Goal: Transaction & Acquisition: Purchase product/service

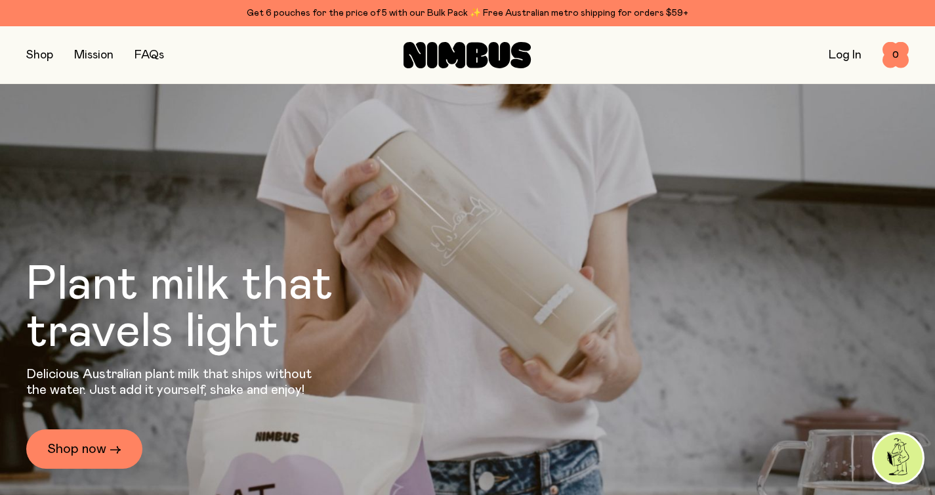
click at [154, 51] on link "FAQs" at bounding box center [150, 55] width 30 height 12
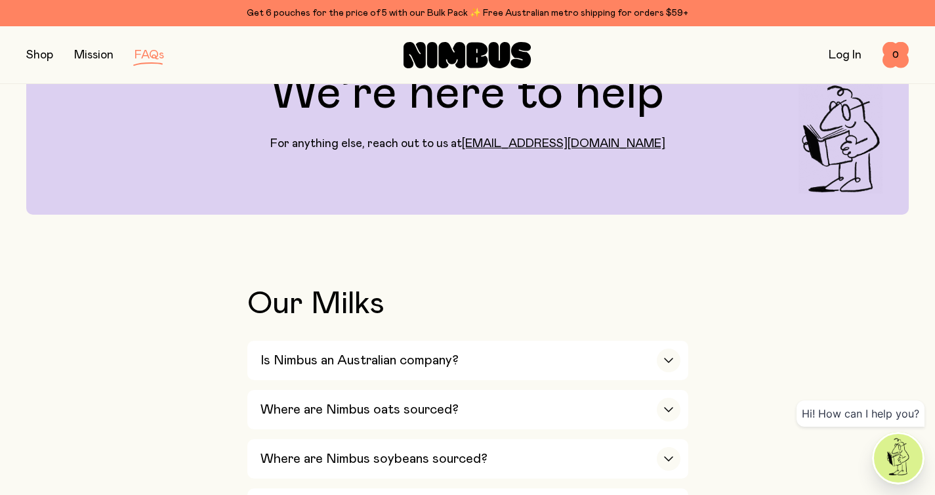
scroll to position [328, 0]
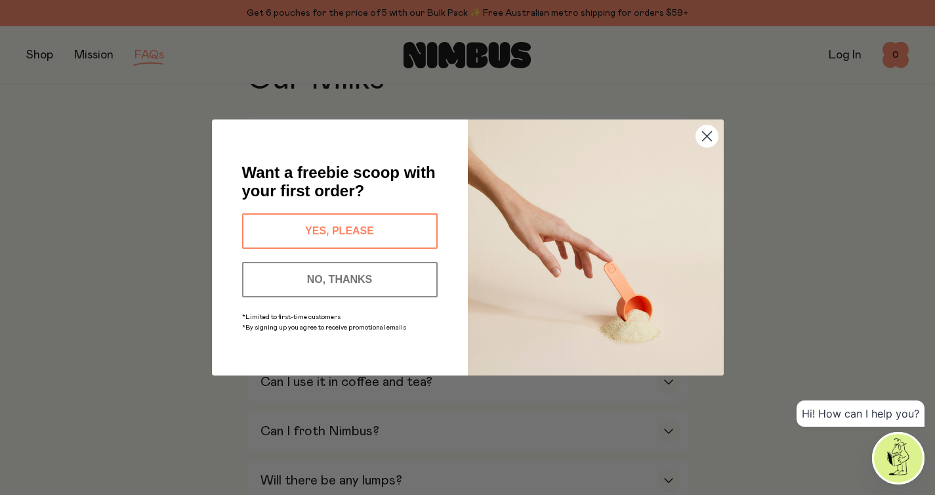
click at [713, 143] on circle "Close dialog" at bounding box center [707, 136] width 22 height 22
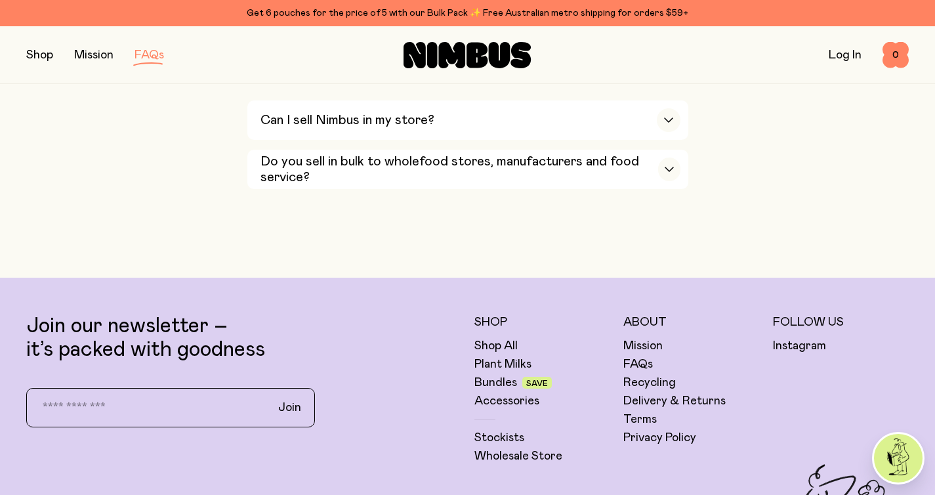
scroll to position [2429, 0]
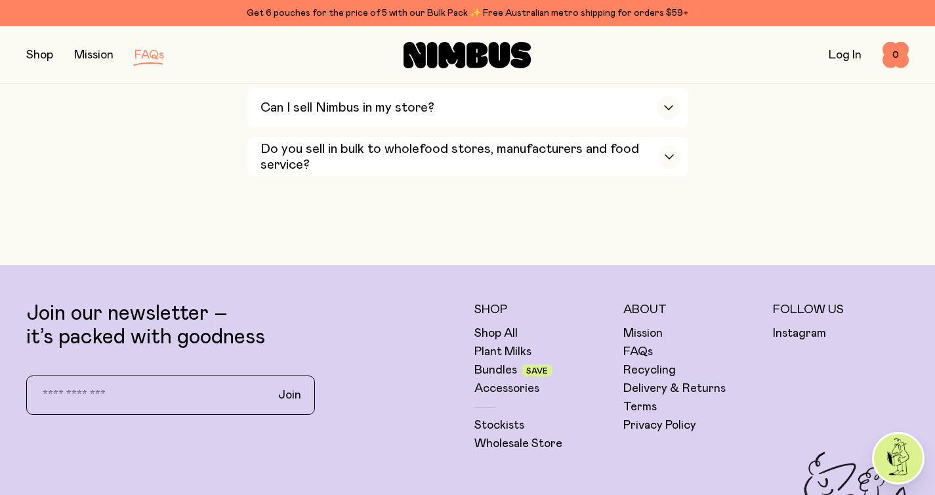
click at [834, 57] on link "Log In" at bounding box center [845, 55] width 33 height 12
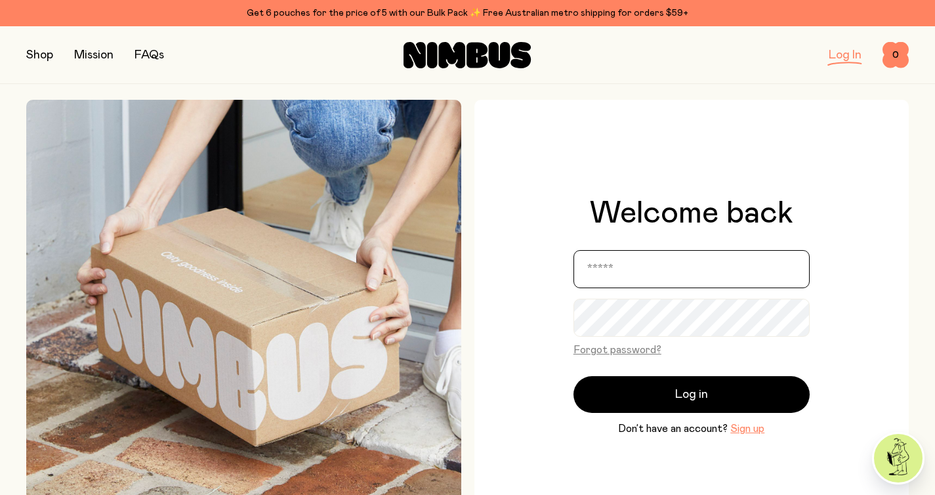
click at [662, 279] on input "email" at bounding box center [692, 269] width 236 height 38
type input "**********"
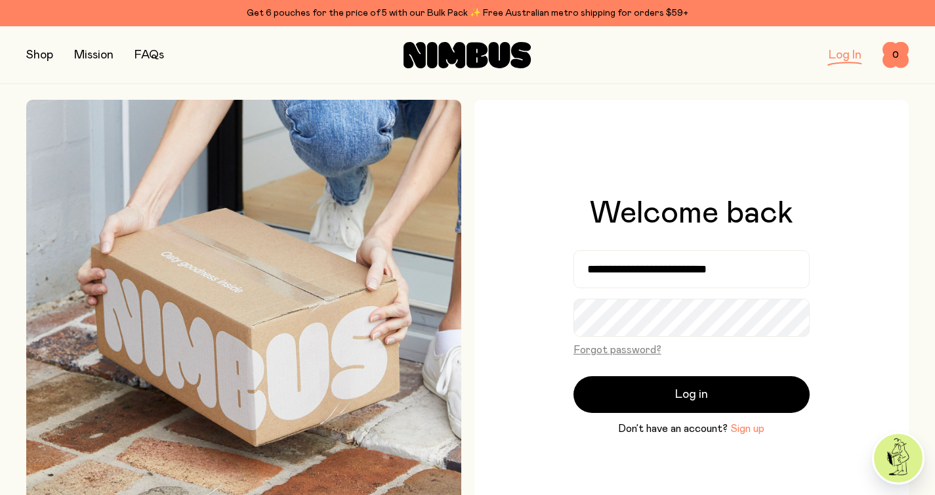
click at [754, 433] on button "Sign up" at bounding box center [748, 429] width 34 height 16
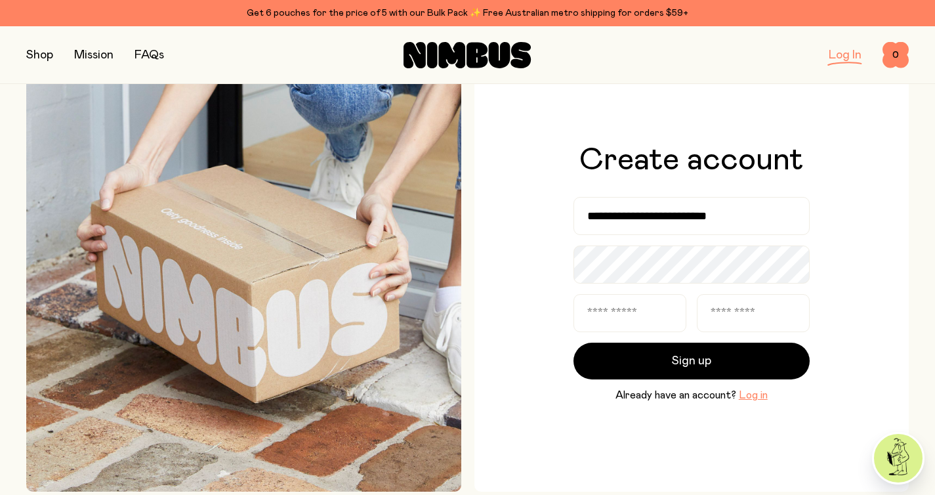
scroll to position [36, 0]
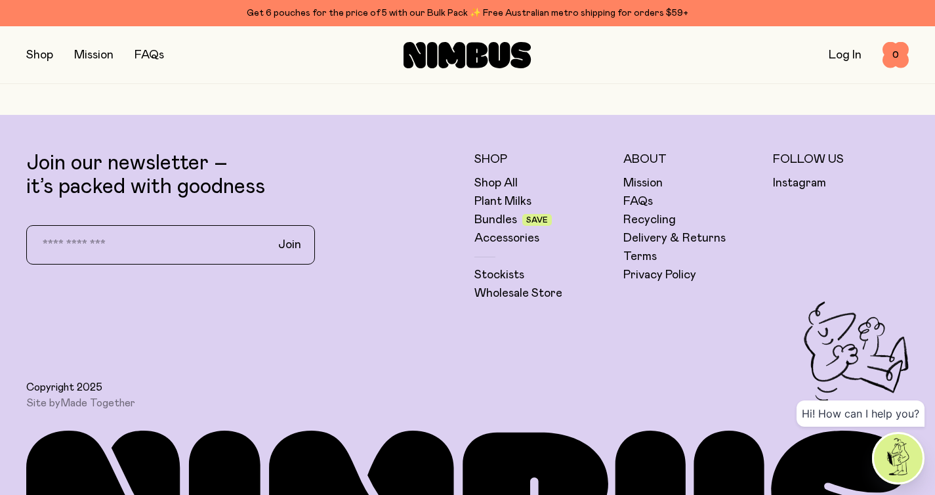
scroll to position [3599, 0]
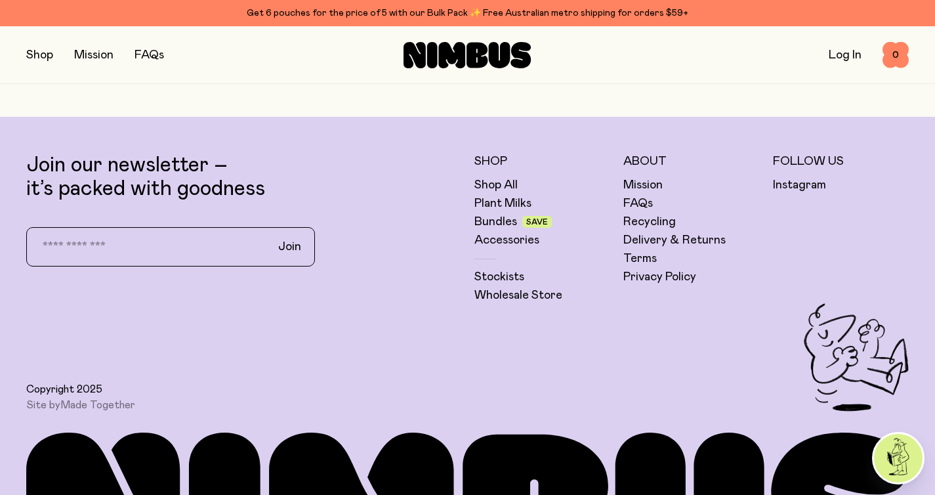
click at [837, 34] on div "Shop Mission FAQs Log In 0 0" at bounding box center [467, 54] width 883 height 57
click at [838, 50] on link "Log In" at bounding box center [845, 55] width 33 height 12
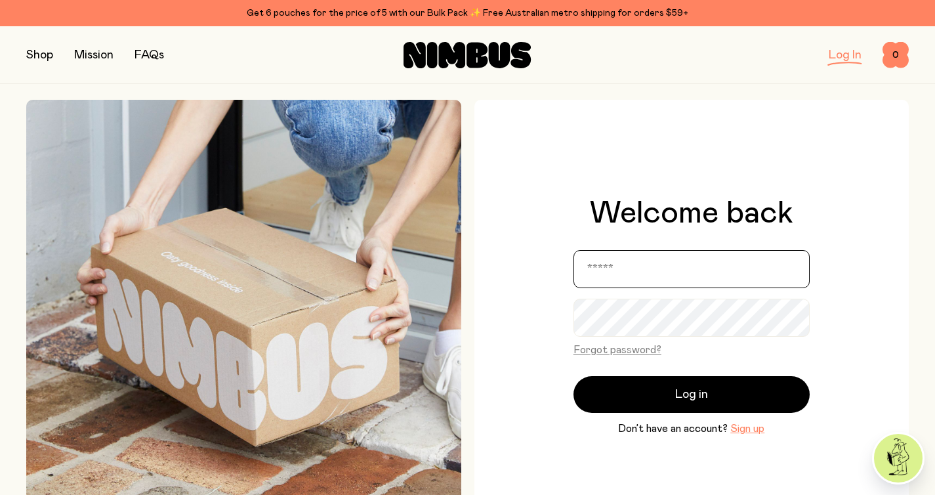
click at [635, 274] on input "email" at bounding box center [692, 269] width 236 height 38
type input "**********"
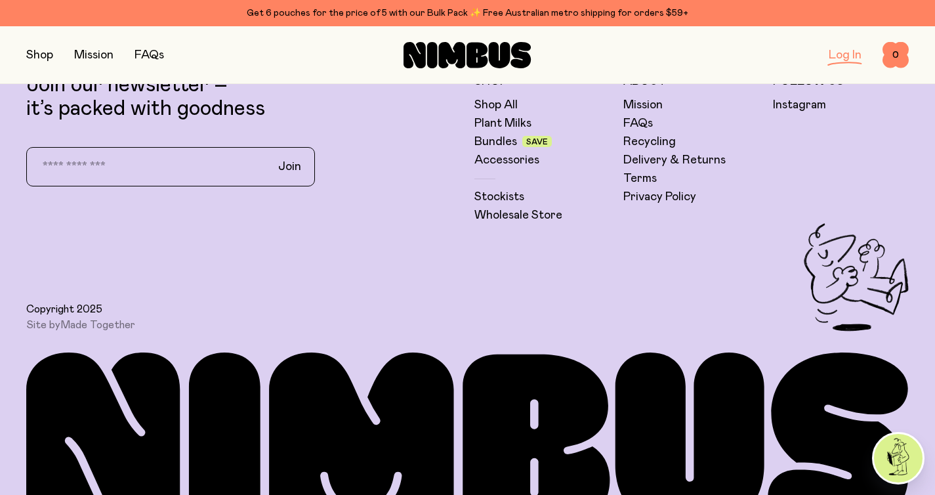
scroll to position [388, 0]
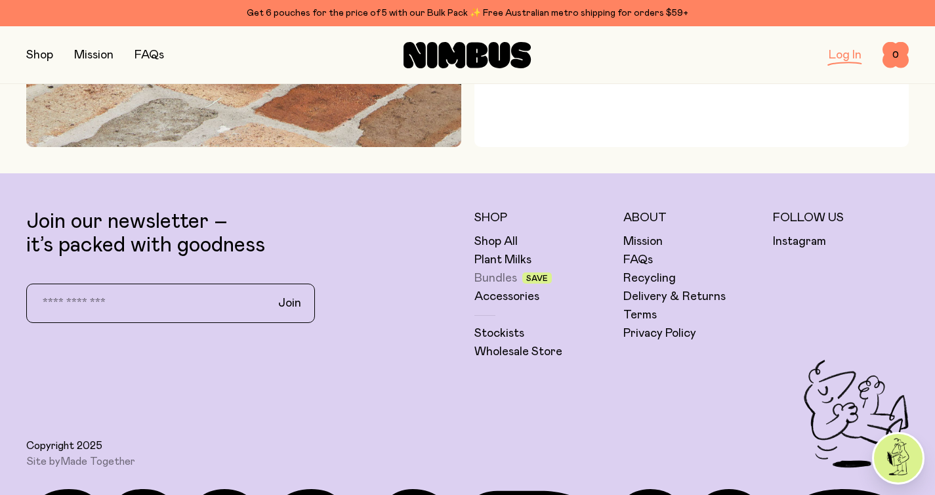
click at [499, 284] on link "Bundles" at bounding box center [496, 278] width 43 height 16
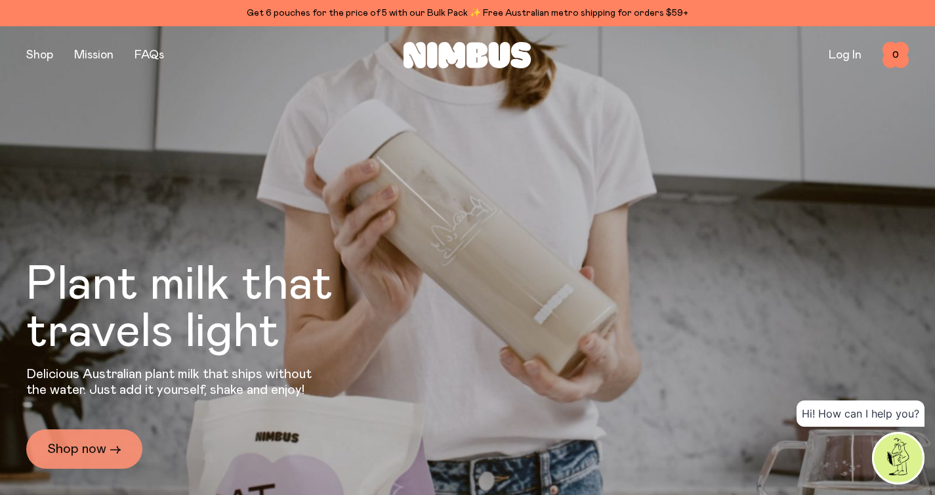
click at [87, 450] on link "Shop now →" at bounding box center [84, 448] width 116 height 39
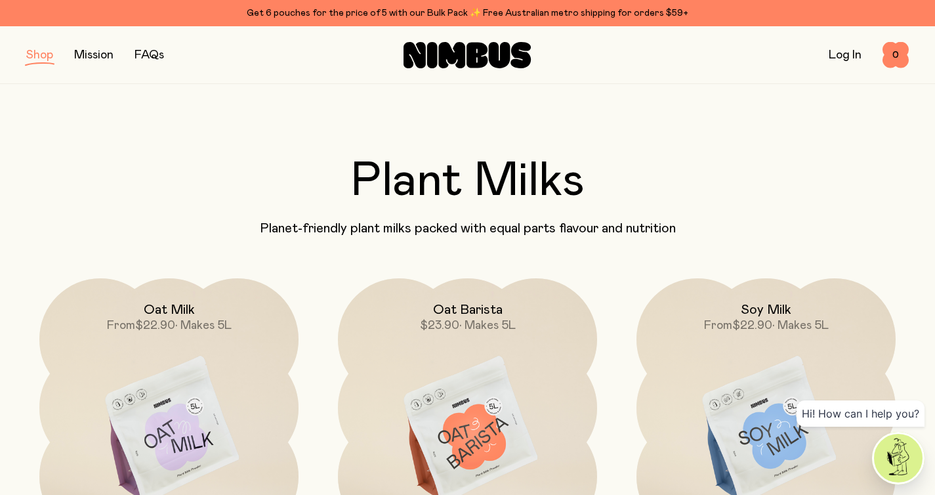
scroll to position [10, 0]
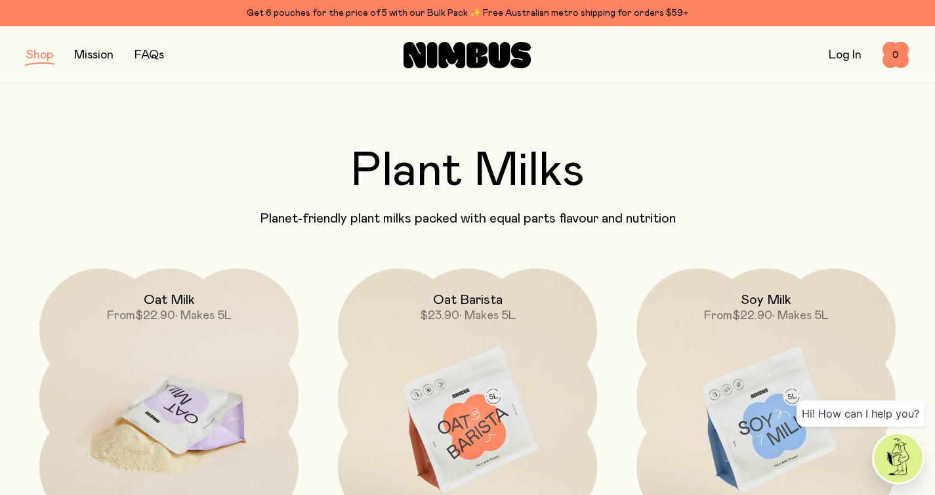
click at [198, 349] on img at bounding box center [168, 420] width 259 height 305
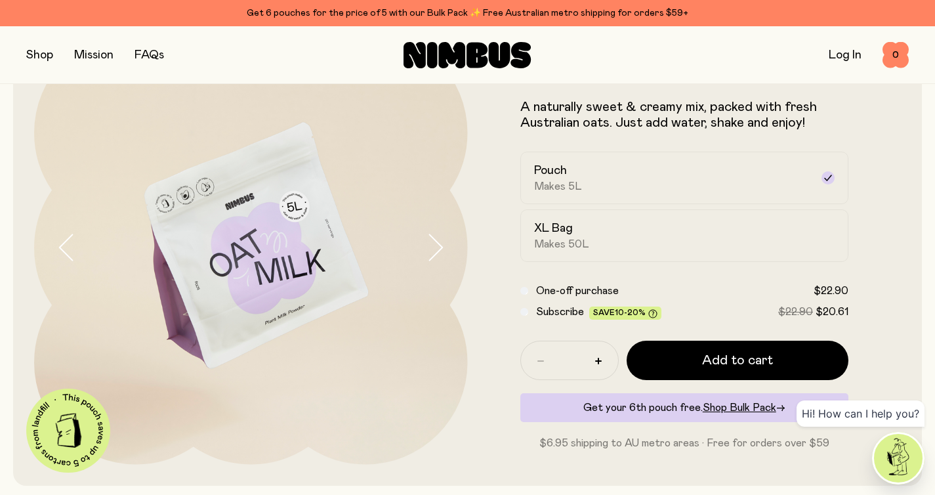
scroll to position [91, 0]
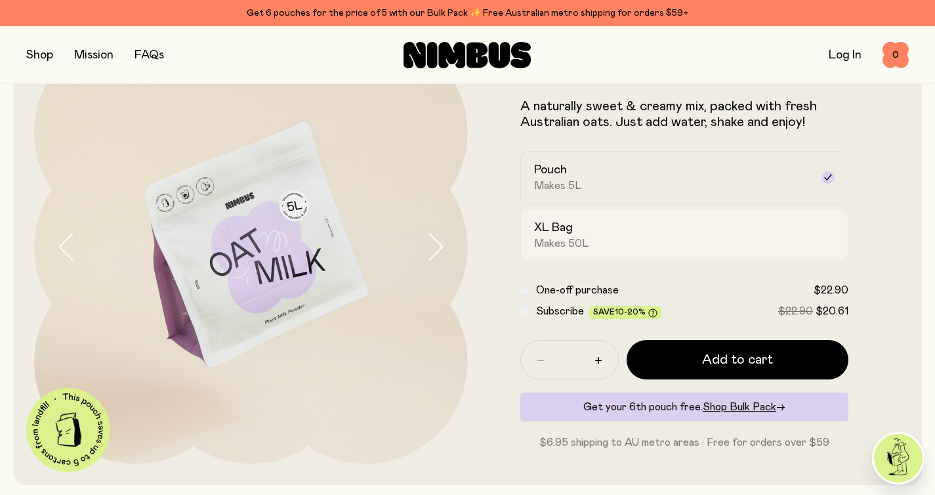
click at [582, 236] on div "XL Bag Makes 50L" at bounding box center [673, 235] width 278 height 30
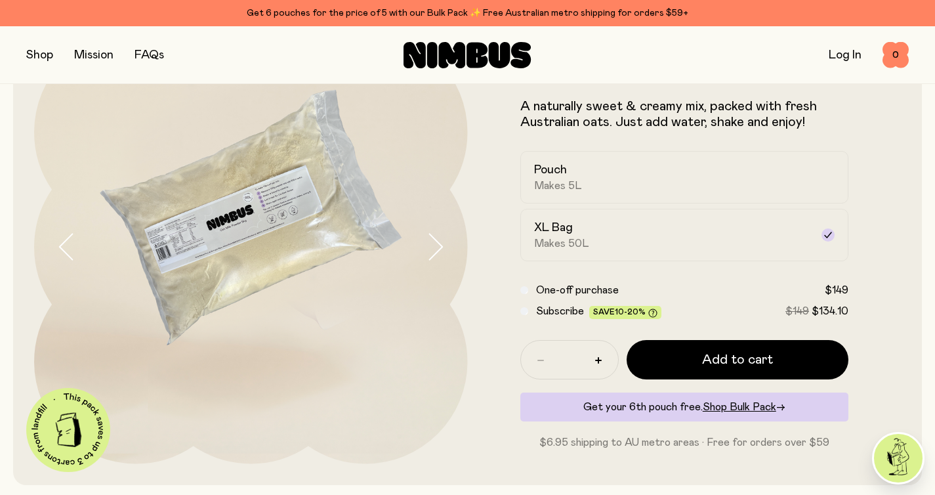
click at [438, 244] on icon "button" at bounding box center [435, 247] width 13 height 26
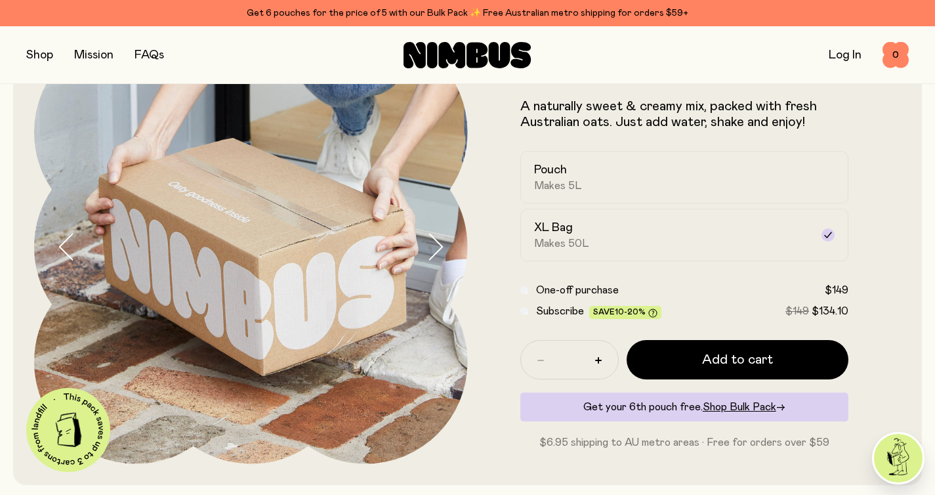
click at [438, 244] on icon "button" at bounding box center [435, 247] width 13 height 26
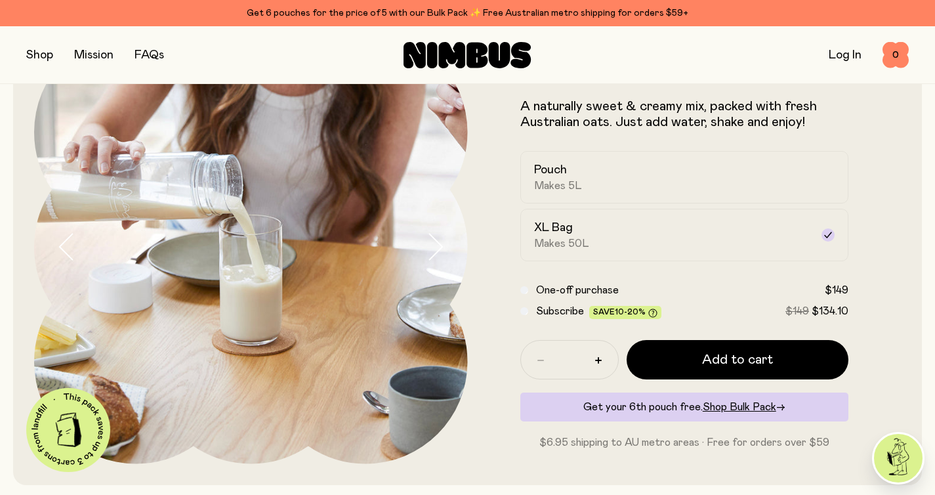
click at [438, 244] on icon "button" at bounding box center [435, 247] width 13 height 26
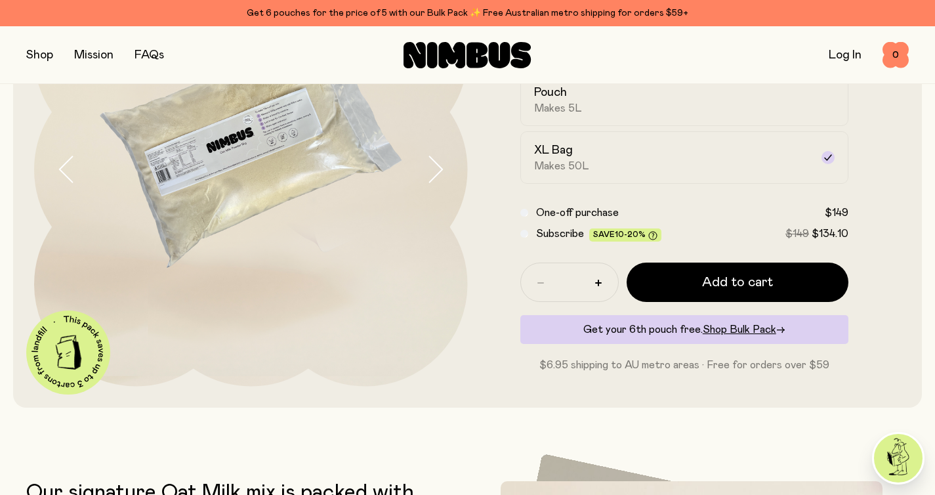
scroll to position [182, 0]
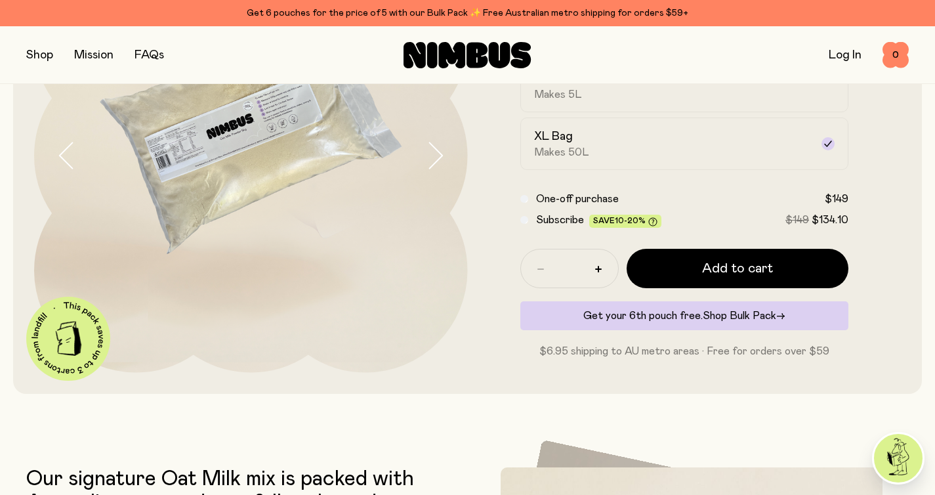
click at [743, 319] on span "Shop Bulk Pack" at bounding box center [740, 315] width 74 height 11
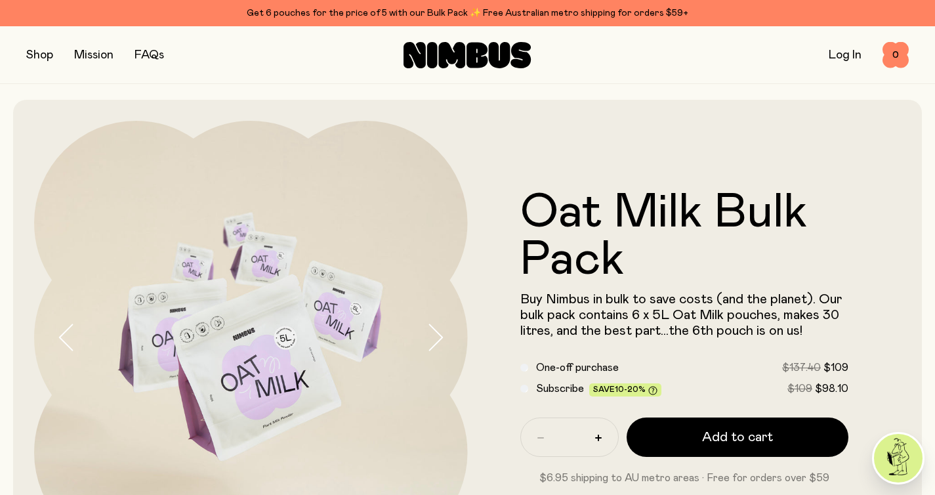
click at [41, 60] on button "button" at bounding box center [39, 55] width 27 height 18
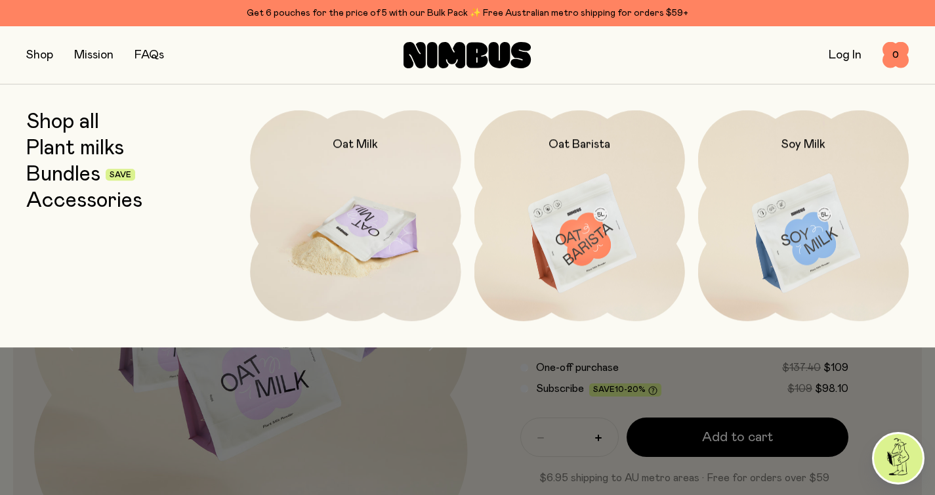
click at [355, 234] on img at bounding box center [355, 233] width 211 height 247
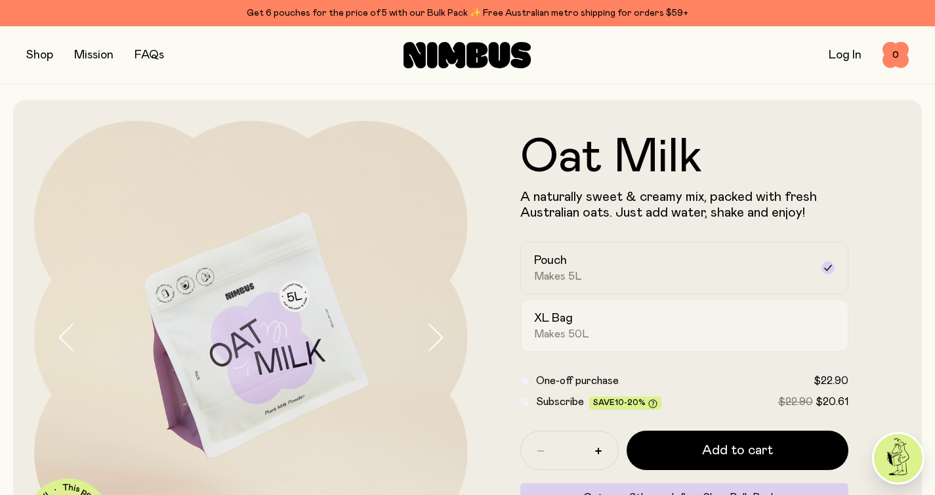
click at [571, 325] on h2 "XL Bag" at bounding box center [553, 318] width 39 height 16
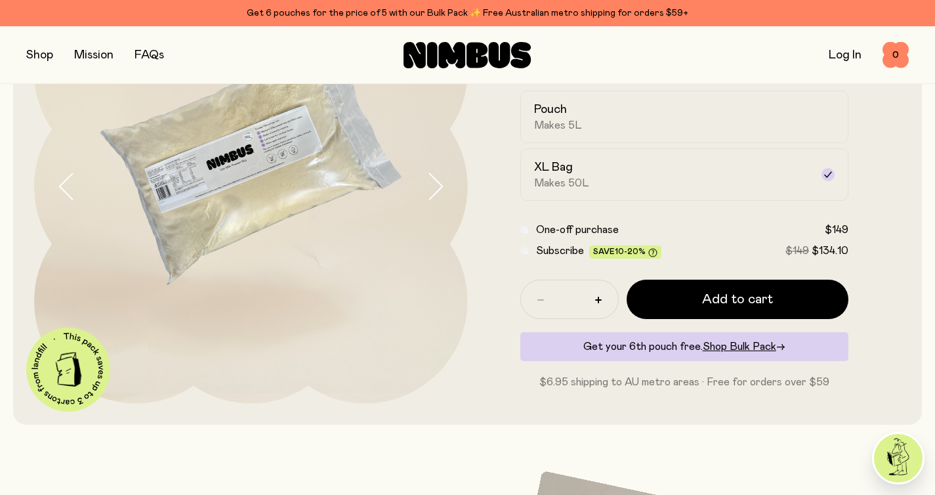
scroll to position [150, 0]
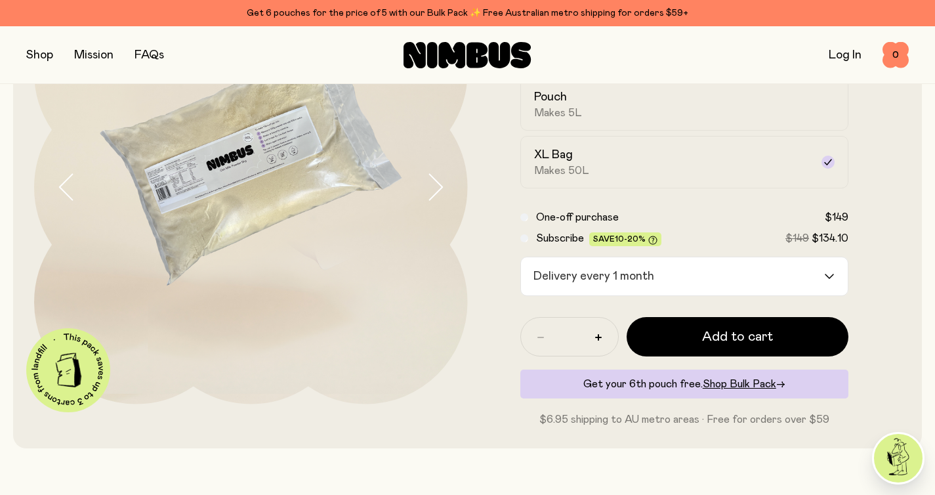
click at [566, 276] on div "Delivery every 1 month" at bounding box center [673, 276] width 304 height 38
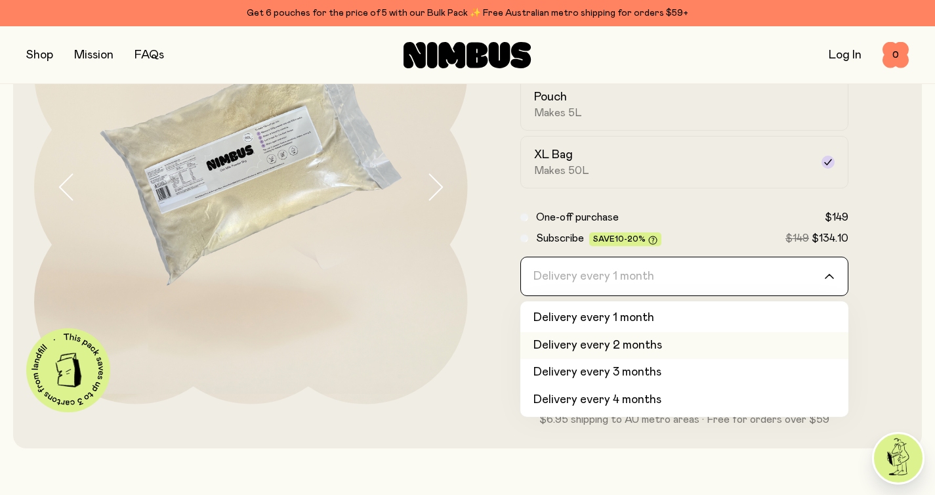
scroll to position [55, 0]
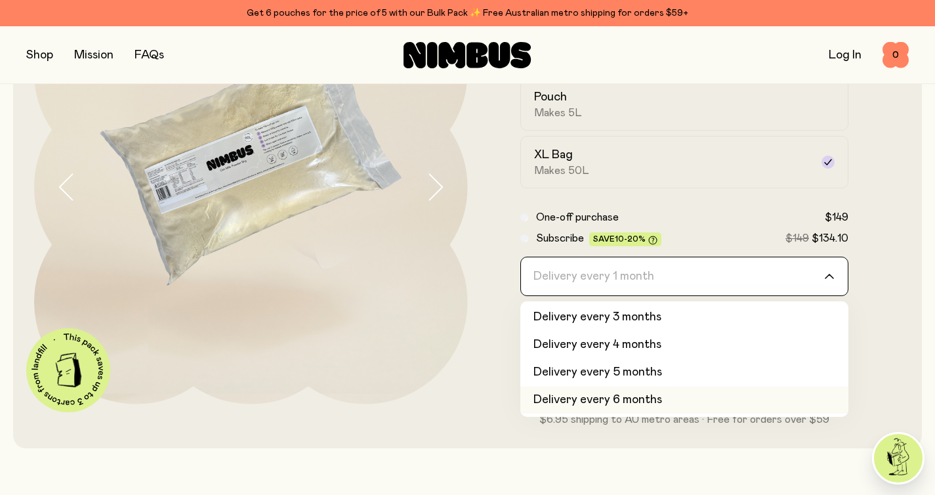
click at [581, 396] on li "Delivery every 6 months" at bounding box center [685, 401] width 329 height 28
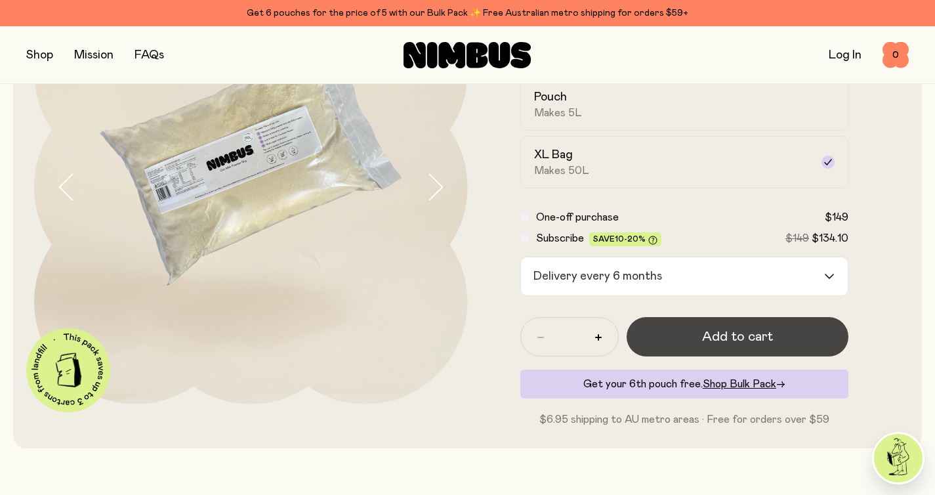
click at [670, 328] on button "Add to cart" at bounding box center [738, 336] width 223 height 39
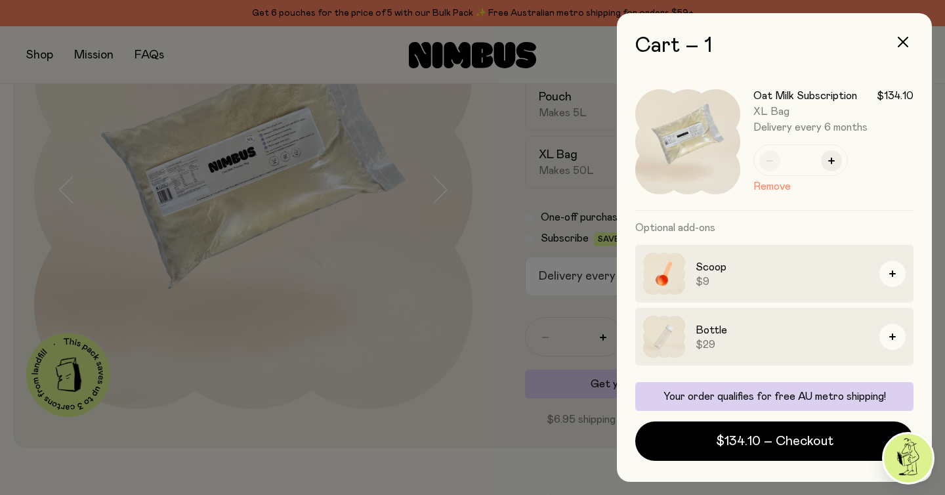
scroll to position [60, 0]
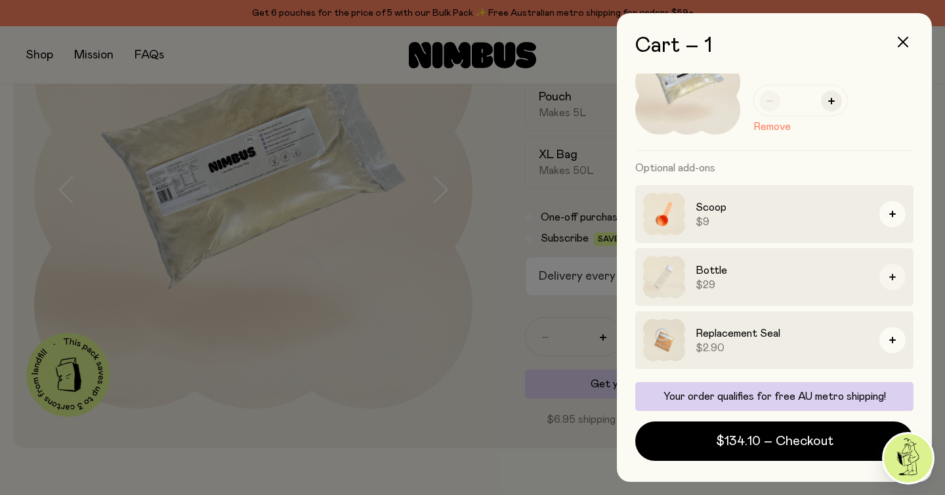
click at [882, 272] on button "button" at bounding box center [893, 277] width 26 height 26
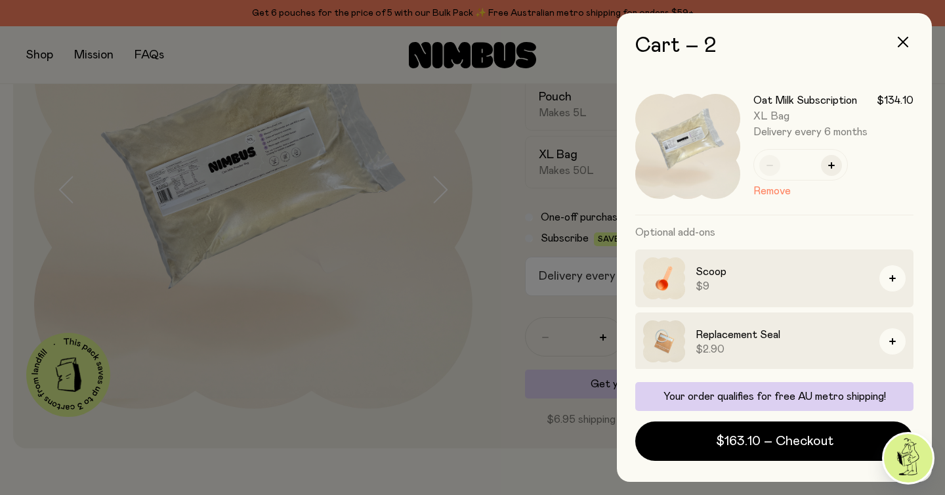
scroll to position [147, 0]
click at [493, 319] on div at bounding box center [472, 247] width 945 height 495
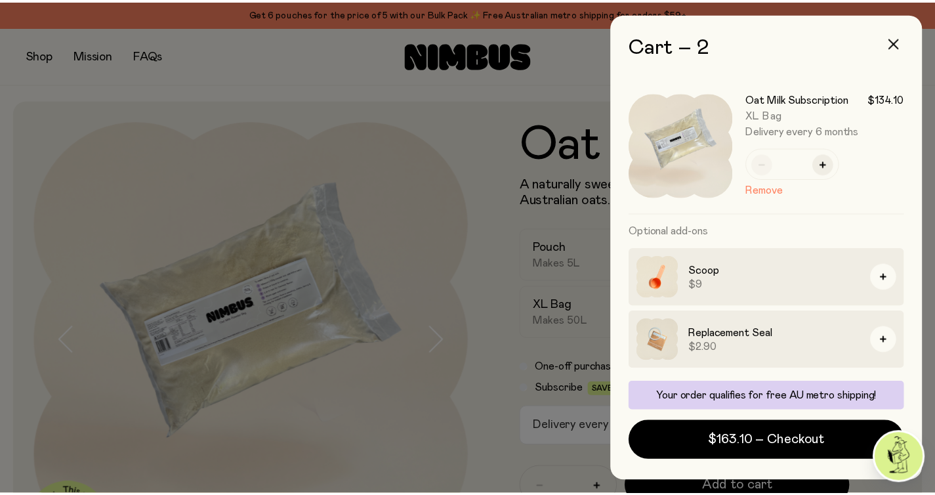
scroll to position [150, 0]
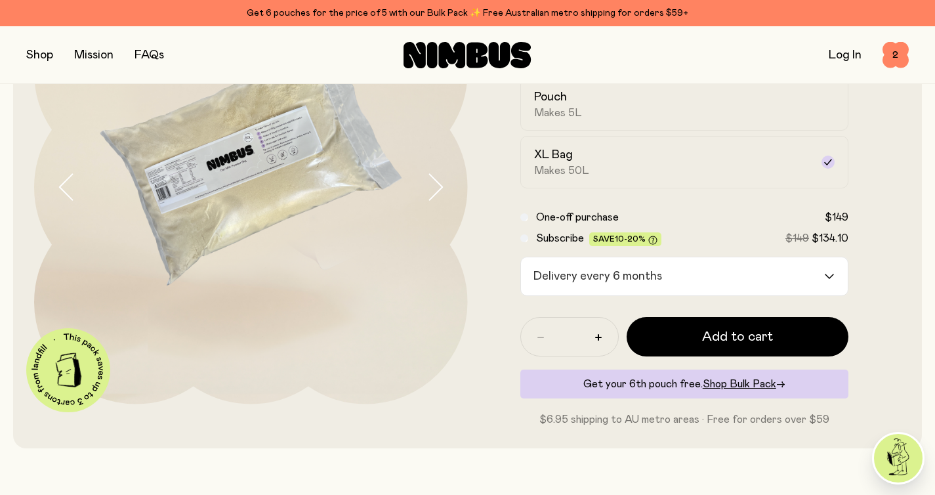
click at [39, 58] on button "button" at bounding box center [39, 55] width 27 height 18
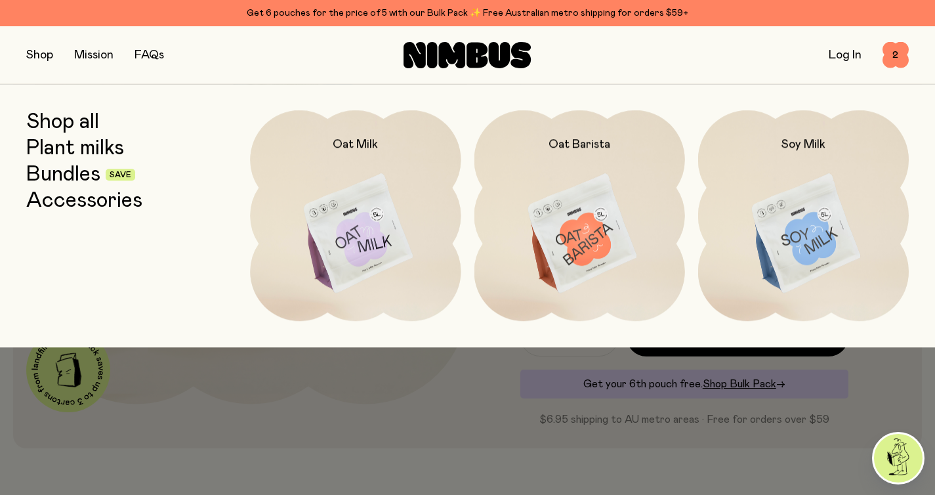
click at [459, 457] on div at bounding box center [467, 247] width 935 height 495
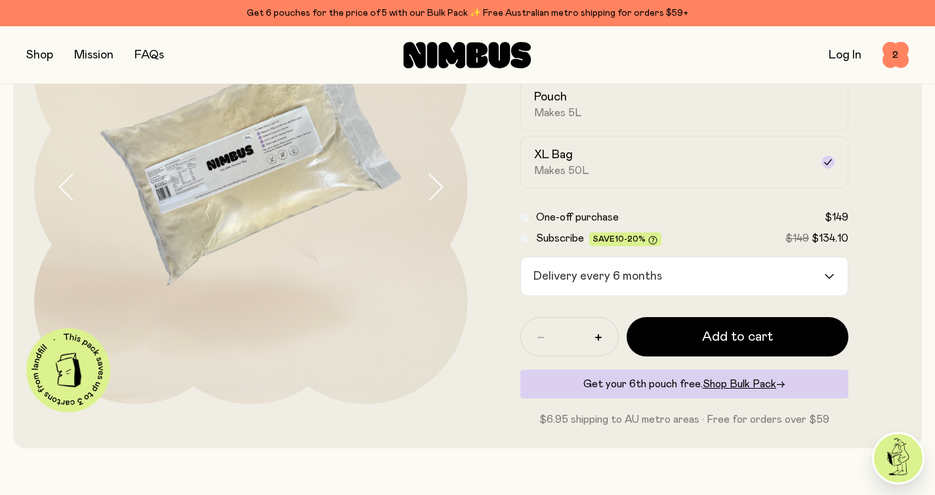
click at [45, 51] on button "button" at bounding box center [39, 55] width 27 height 18
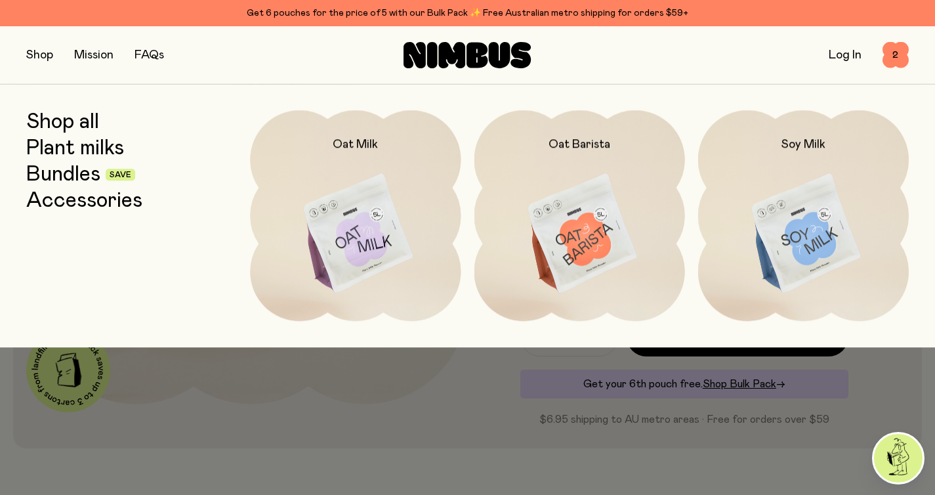
click at [85, 196] on link "Accessories" at bounding box center [84, 201] width 116 height 24
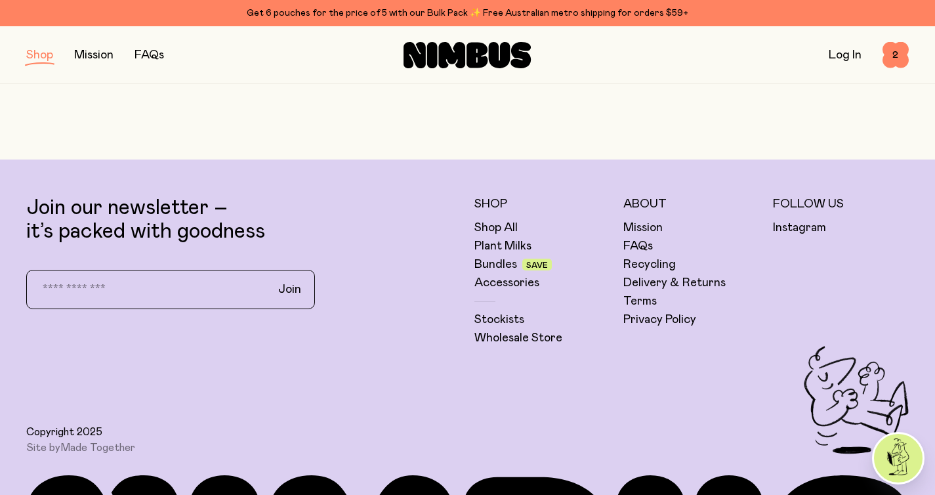
scroll to position [482, 0]
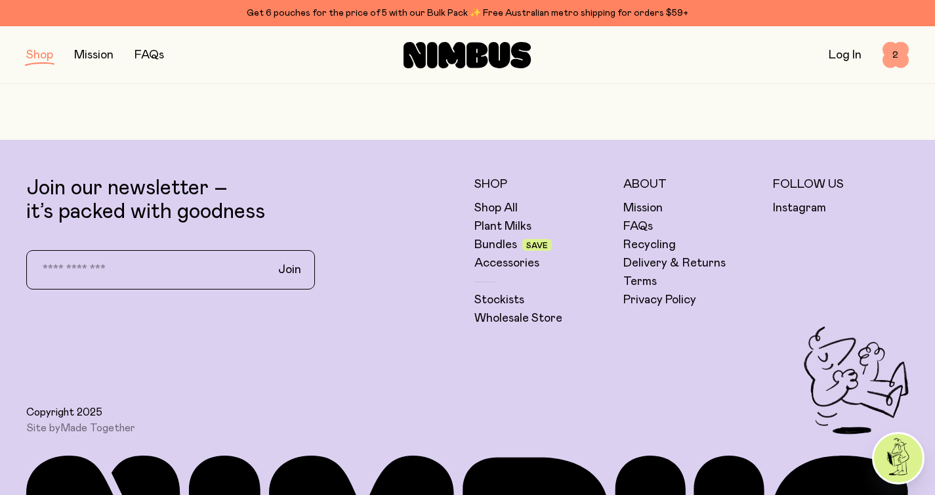
click at [891, 52] on span "2" at bounding box center [896, 55] width 26 height 26
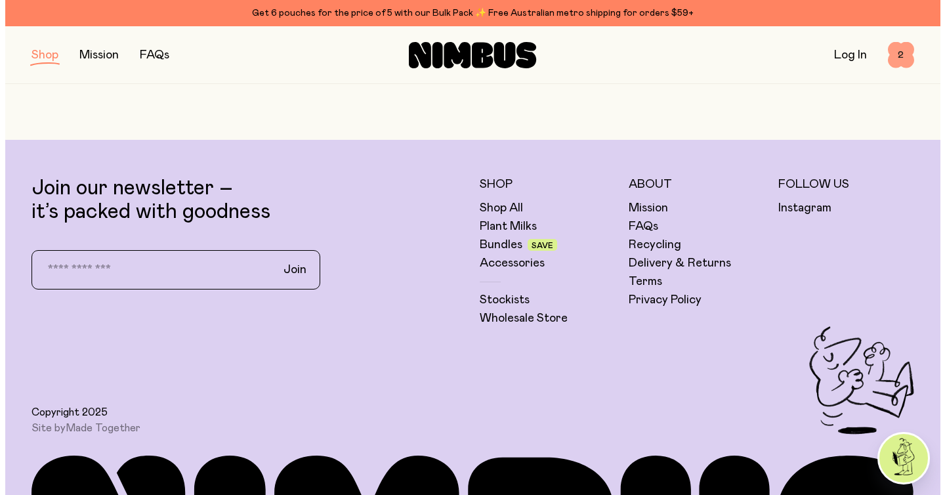
scroll to position [0, 0]
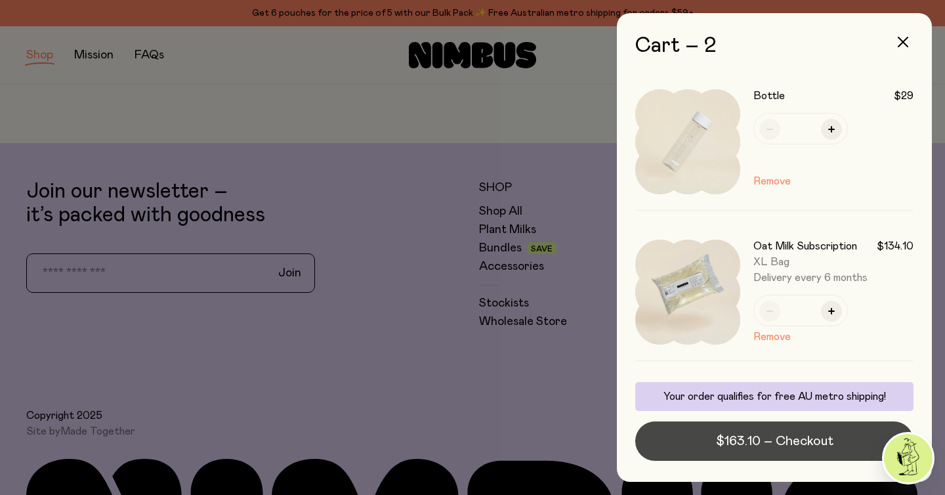
click at [777, 439] on span "$163.10 – Checkout" at bounding box center [774, 441] width 117 height 18
